Goal: Check status: Check status

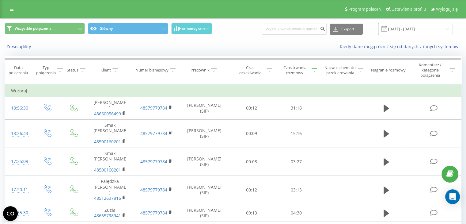
click at [423, 28] on input "19.08.2025 - 19.08.2025" at bounding box center [415, 29] width 74 height 12
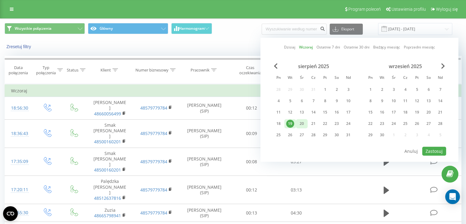
click at [301, 122] on div "20" at bounding box center [302, 124] width 8 height 8
click at [439, 150] on button "Zastosuj" at bounding box center [435, 151] width 24 height 9
type input "[DATE] - [DATE]"
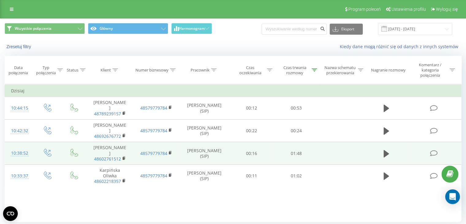
scroll to position [21, 0]
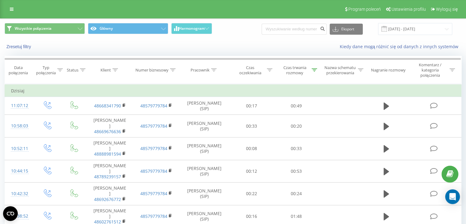
scroll to position [29, 0]
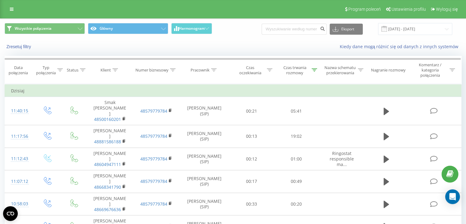
scroll to position [97, 0]
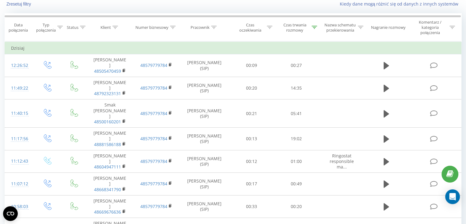
scroll to position [142, 0]
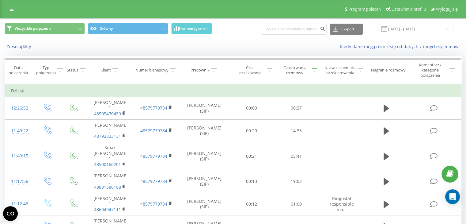
scroll to position [142, 0]
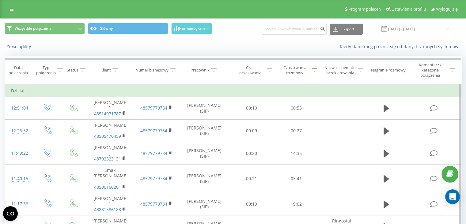
scroll to position [165, 0]
